Goal: Navigation & Orientation: Locate item on page

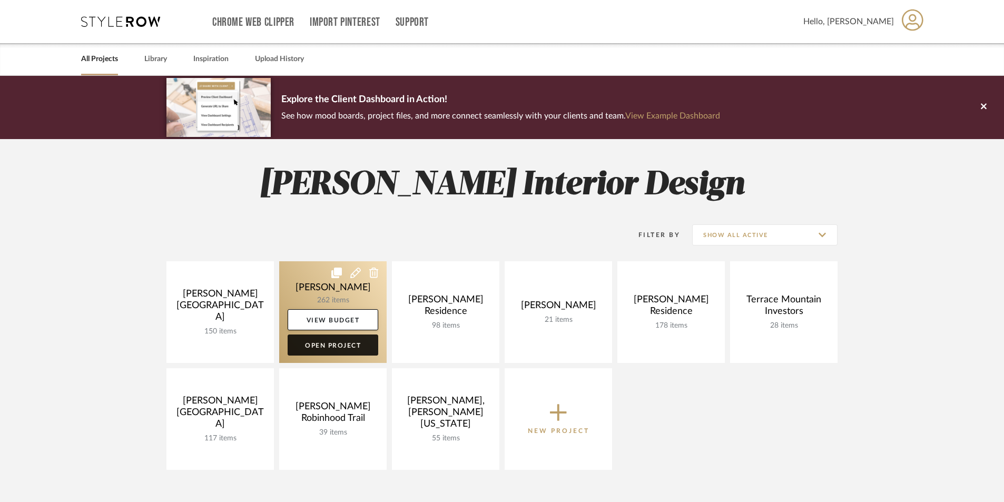
click at [327, 348] on link "Open Project" at bounding box center [332, 344] width 91 height 21
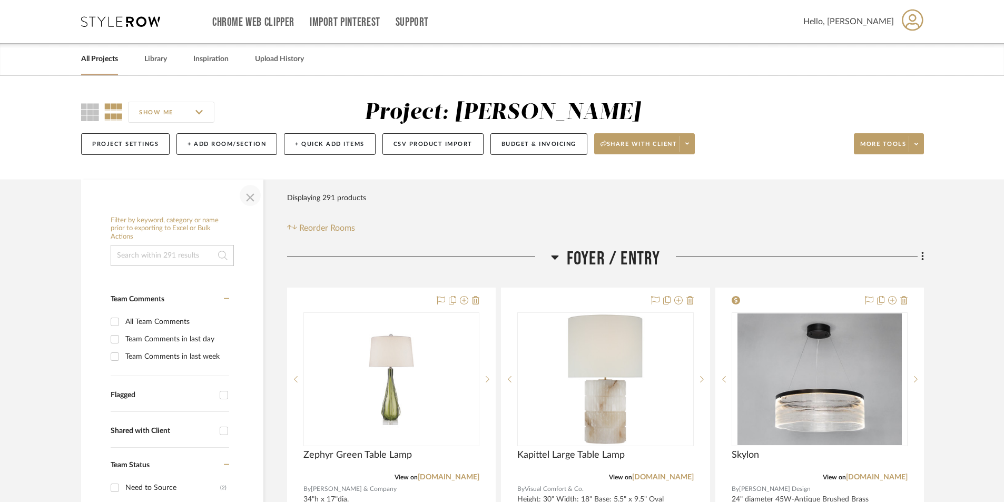
click at [250, 194] on span "button" at bounding box center [249, 195] width 25 height 25
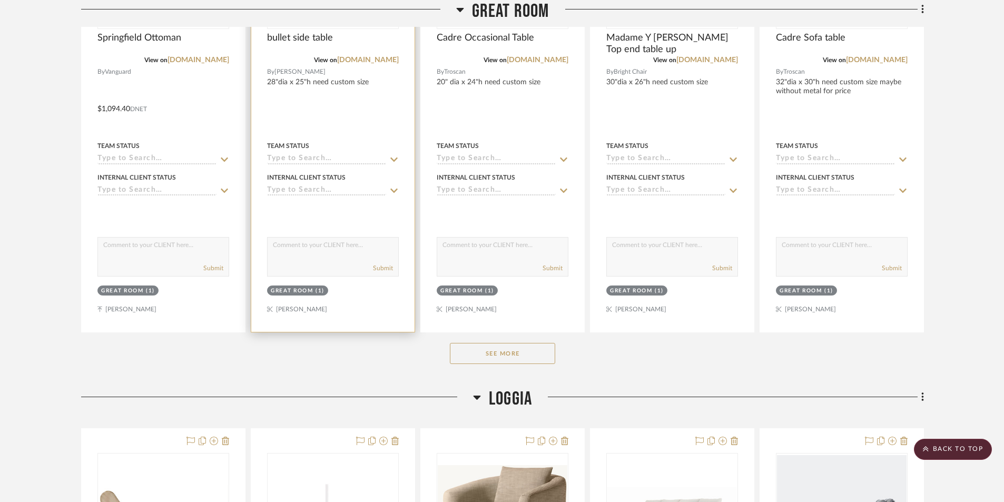
scroll to position [948, 0]
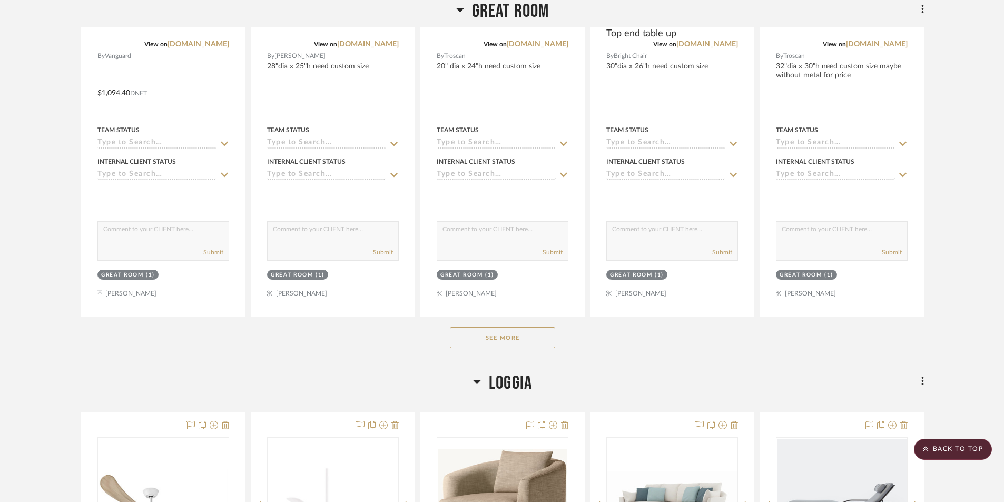
click at [461, 339] on button "See More" at bounding box center [502, 337] width 105 height 21
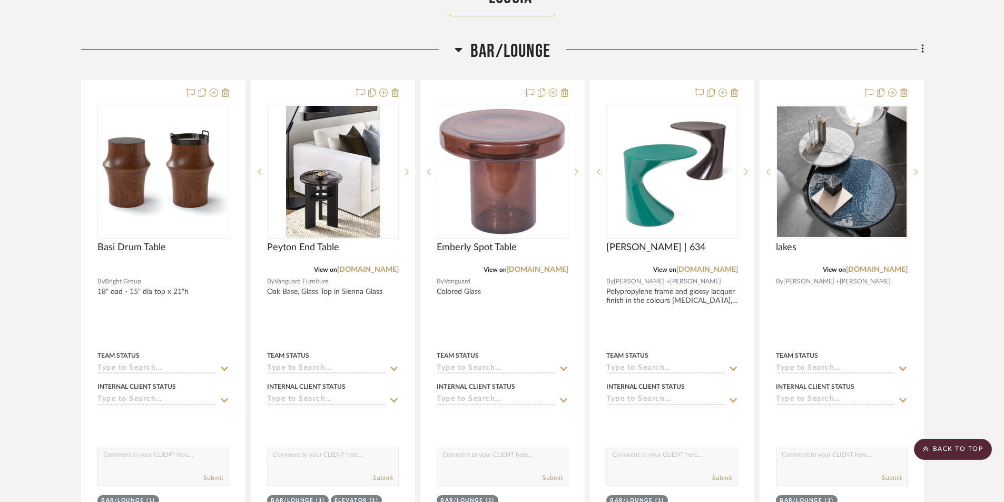
scroll to position [4633, 0]
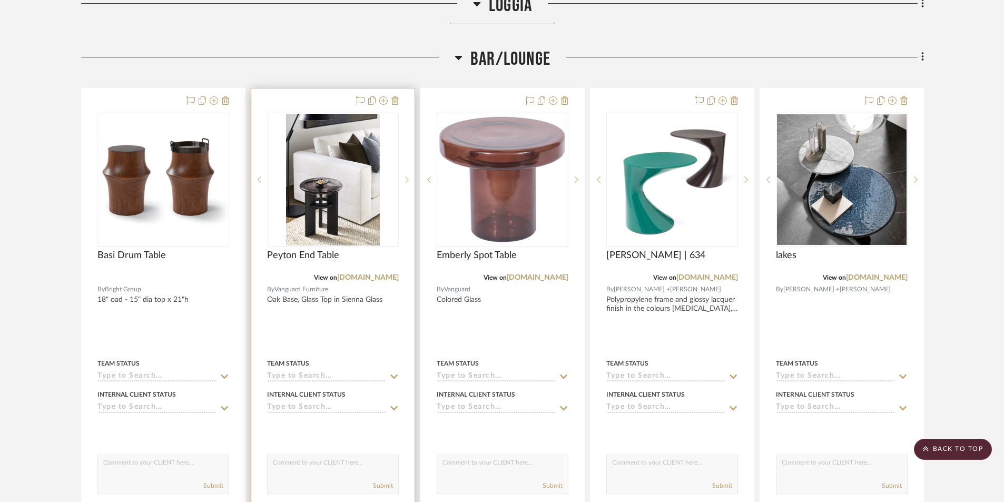
click at [407, 181] on icon at bounding box center [407, 179] width 4 height 6
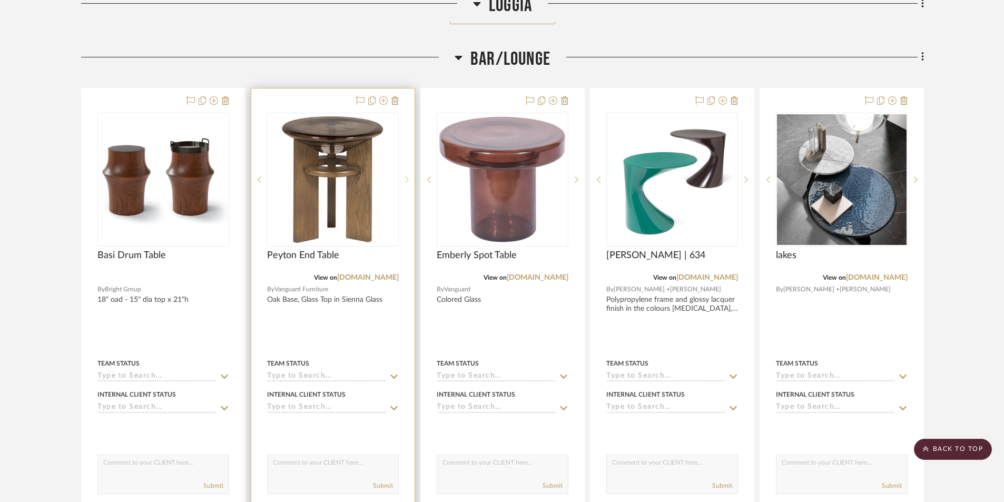
click at [407, 181] on icon at bounding box center [407, 179] width 4 height 6
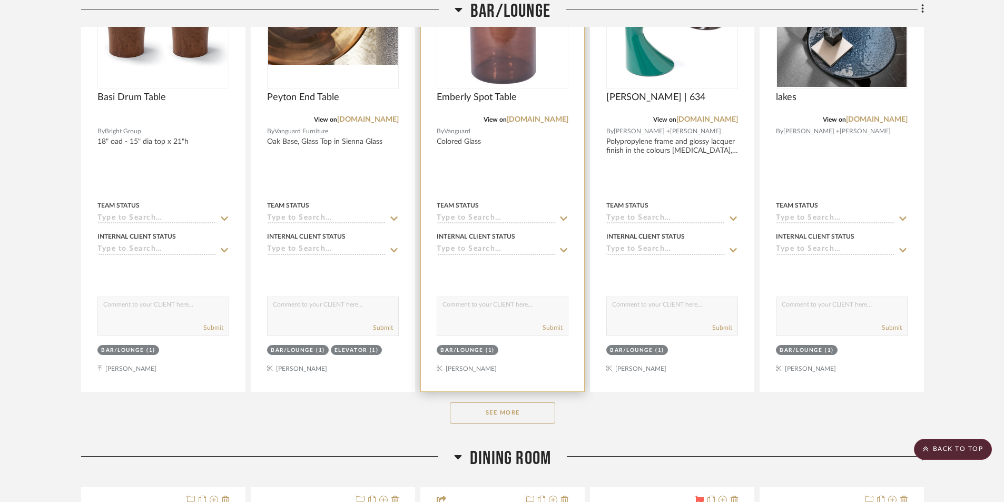
scroll to position [4949, 0]
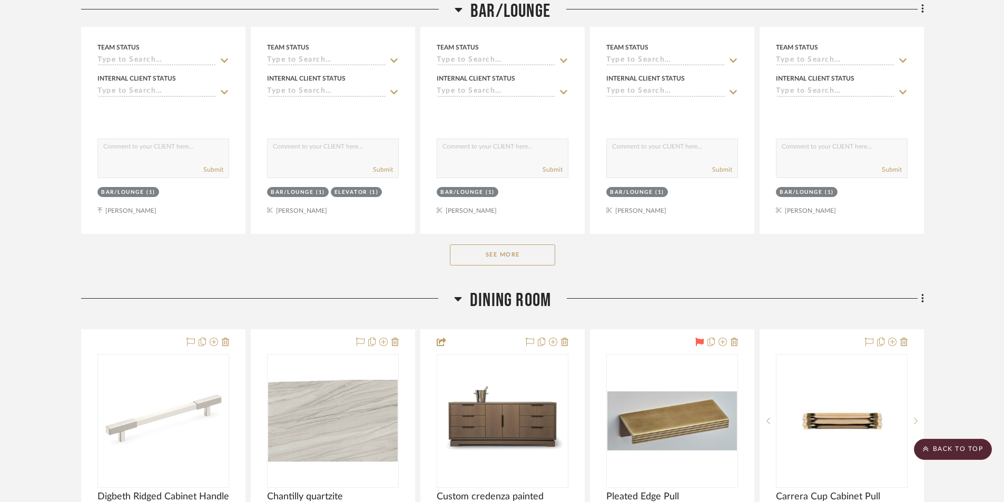
click at [493, 251] on button "See More" at bounding box center [502, 254] width 105 height 21
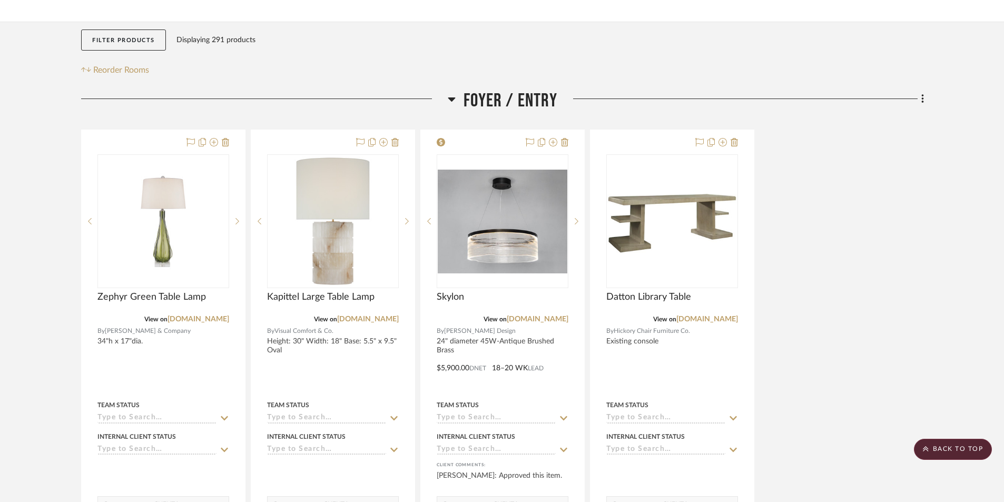
scroll to position [0, 0]
